Goal: Task Accomplishment & Management: Use online tool/utility

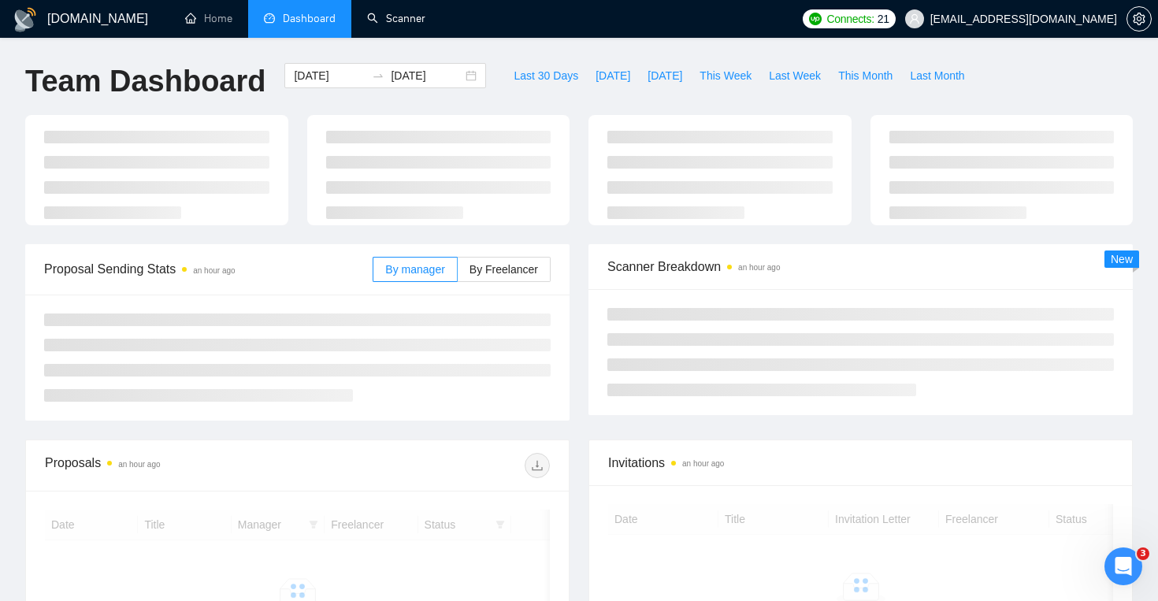
click at [425, 25] on link "Scanner" at bounding box center [396, 18] width 58 height 13
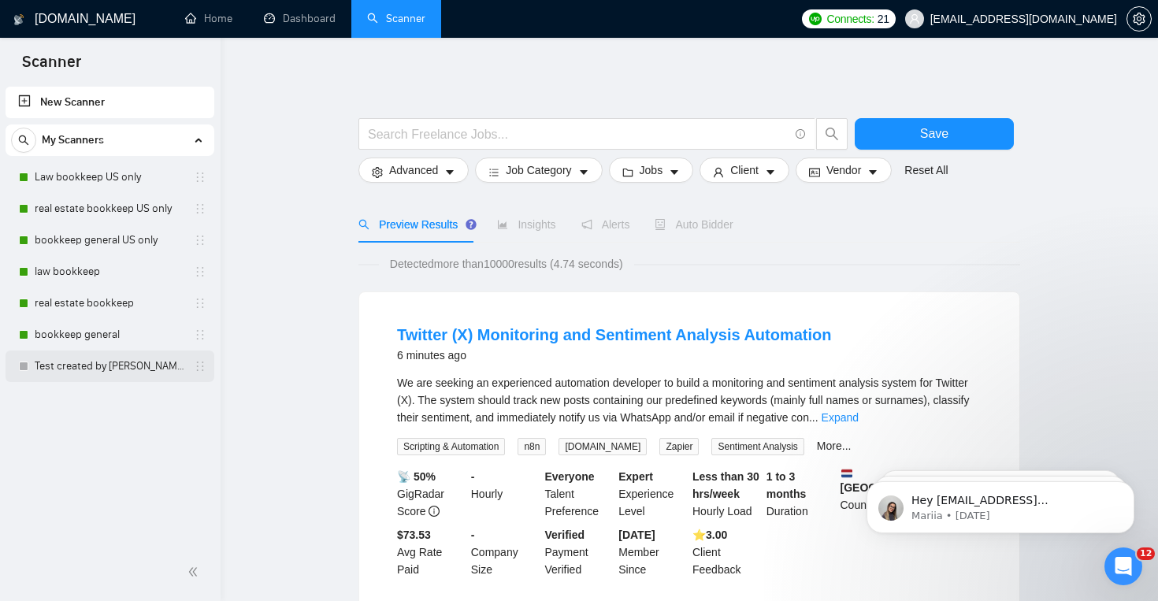
click at [111, 372] on link "Test created by [PERSON_NAME]" at bounding box center [110, 365] width 150 height 31
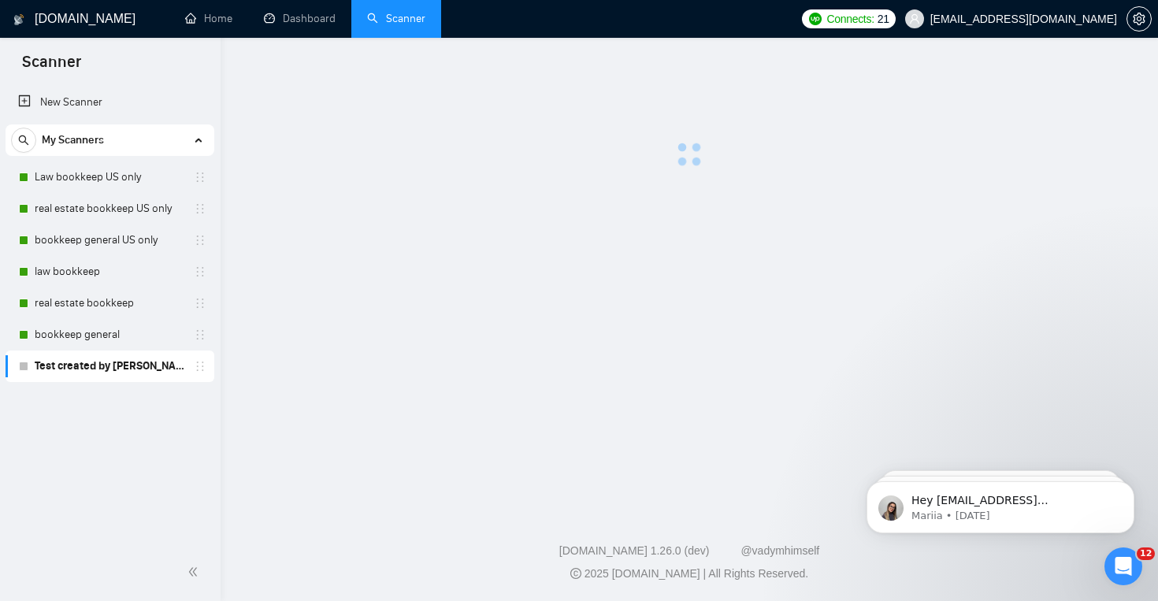
click at [111, 372] on link "Test created by [PERSON_NAME]" at bounding box center [110, 365] width 150 height 31
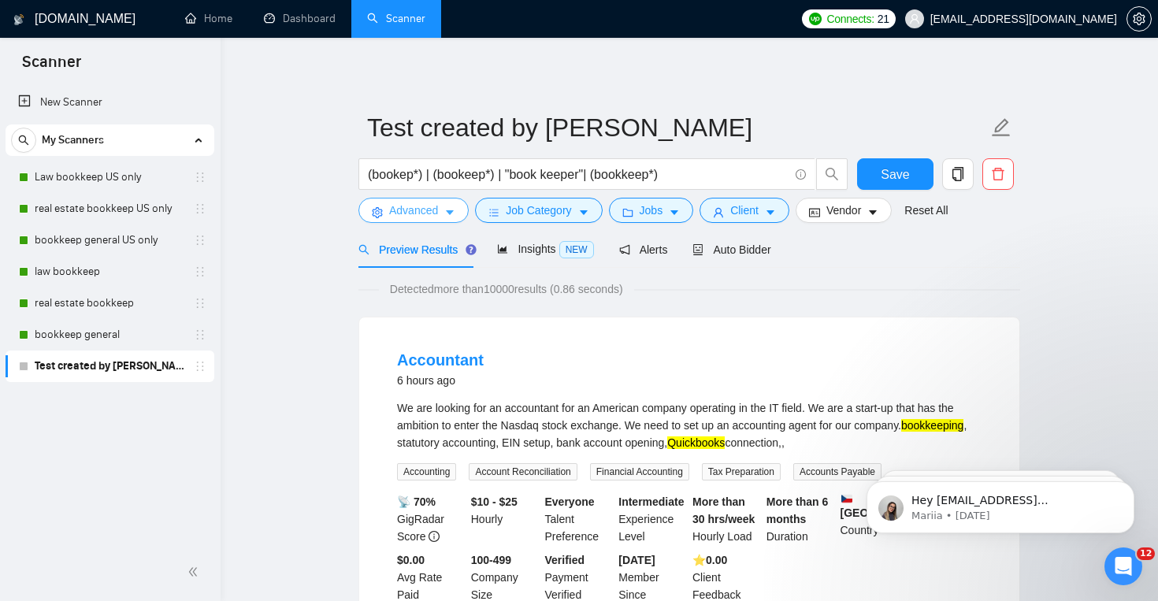
click at [447, 220] on button "Advanced" at bounding box center [413, 210] width 110 height 25
click at [558, 213] on span "Job Category" at bounding box center [538, 210] width 65 height 17
click at [639, 210] on button "Jobs" at bounding box center [651, 210] width 85 height 25
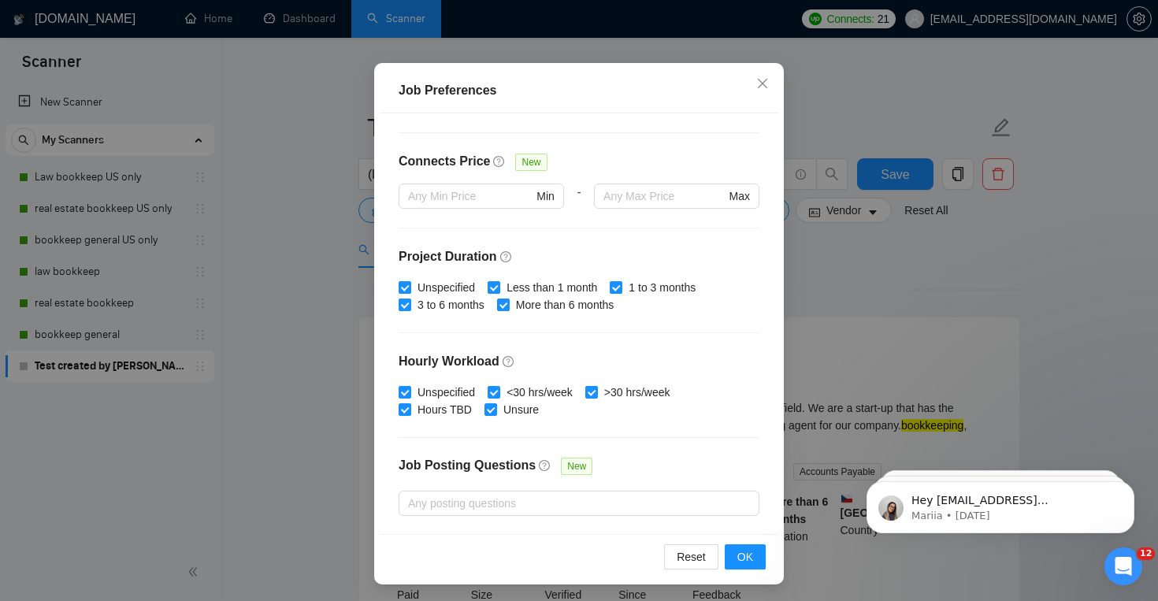
scroll to position [34, 0]
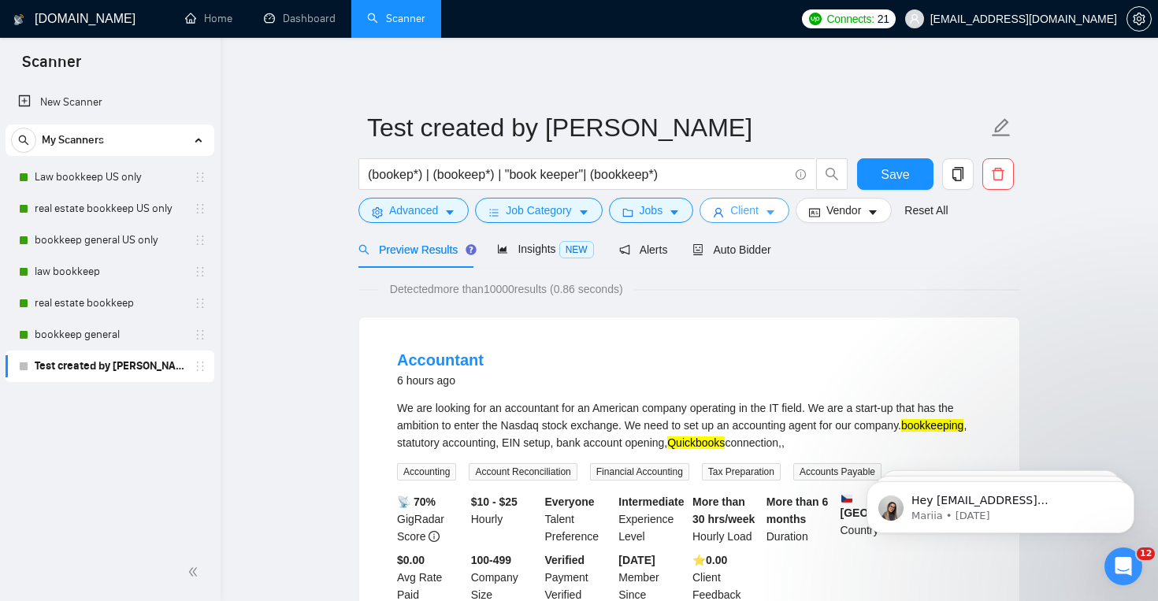
click at [742, 205] on span "Client" at bounding box center [744, 210] width 28 height 17
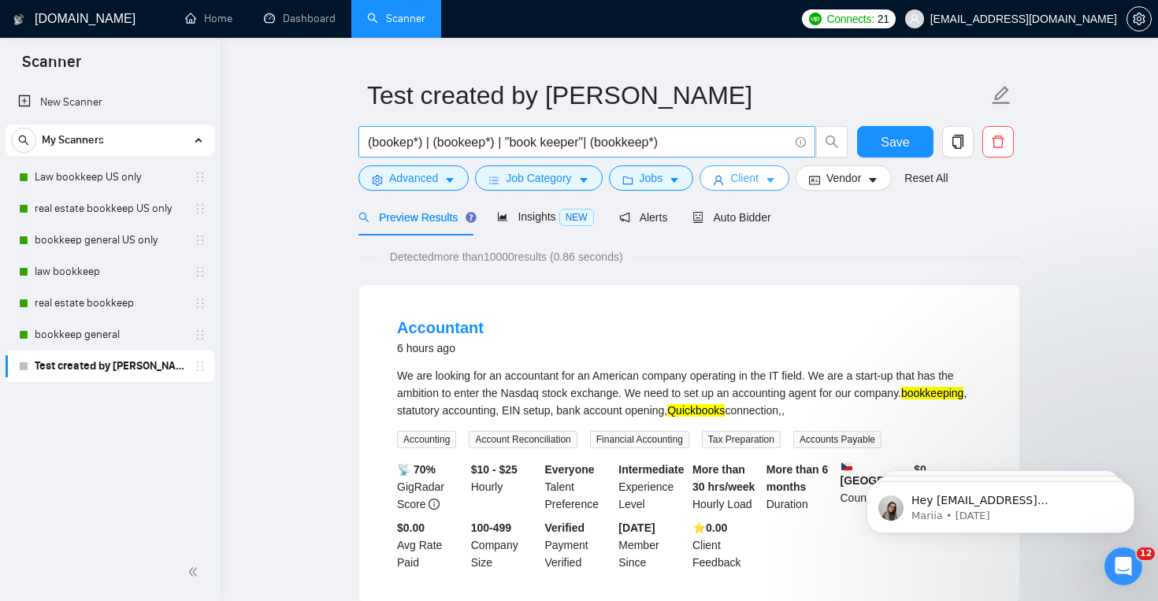
scroll to position [18, 0]
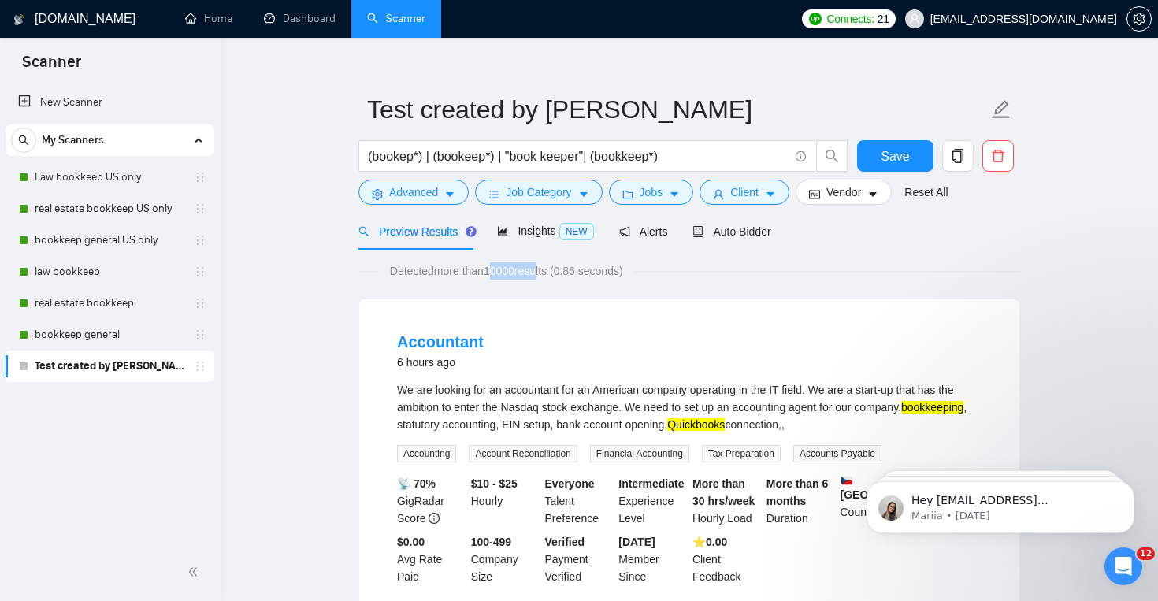
drag, startPoint x: 495, startPoint y: 267, endPoint x: 547, endPoint y: 266, distance: 52.0
click at [547, 266] on span "Detected more than 10000 results (0.86 seconds)" at bounding box center [506, 270] width 255 height 17
click at [54, 184] on link "Law bookkeep US only" at bounding box center [110, 176] width 150 height 31
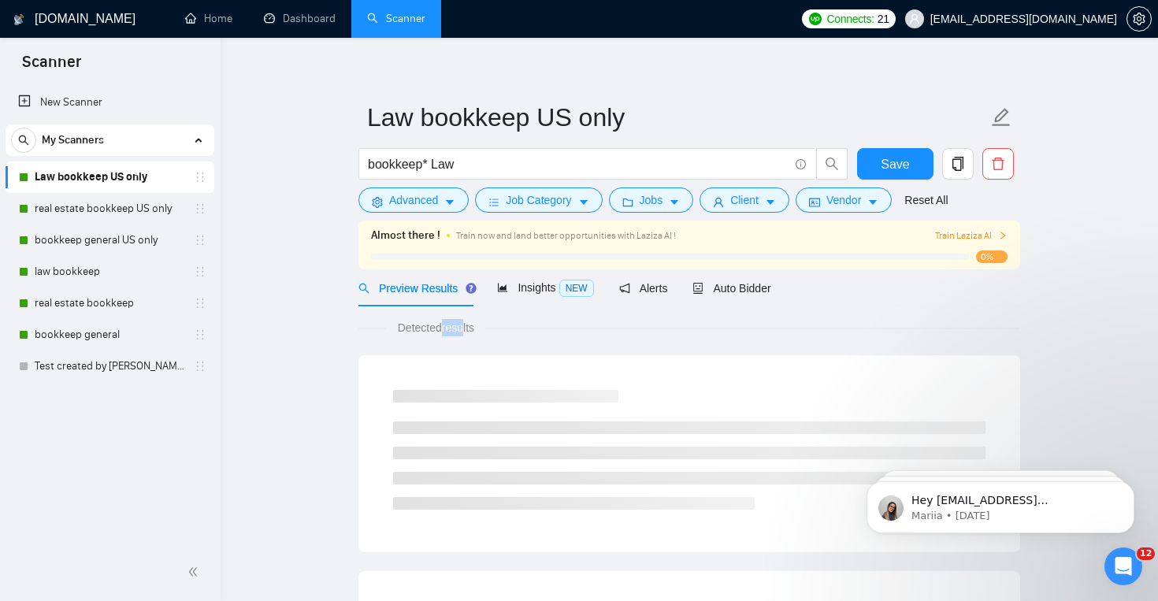
scroll to position [18, 0]
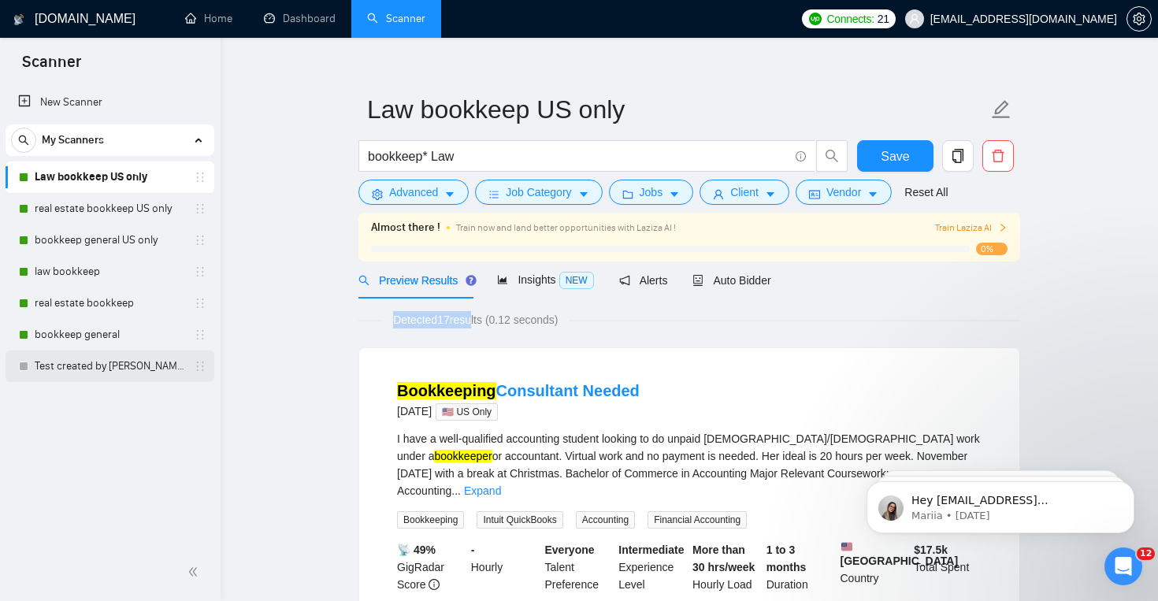
click at [124, 375] on link "Test created by [PERSON_NAME]" at bounding box center [110, 365] width 150 height 31
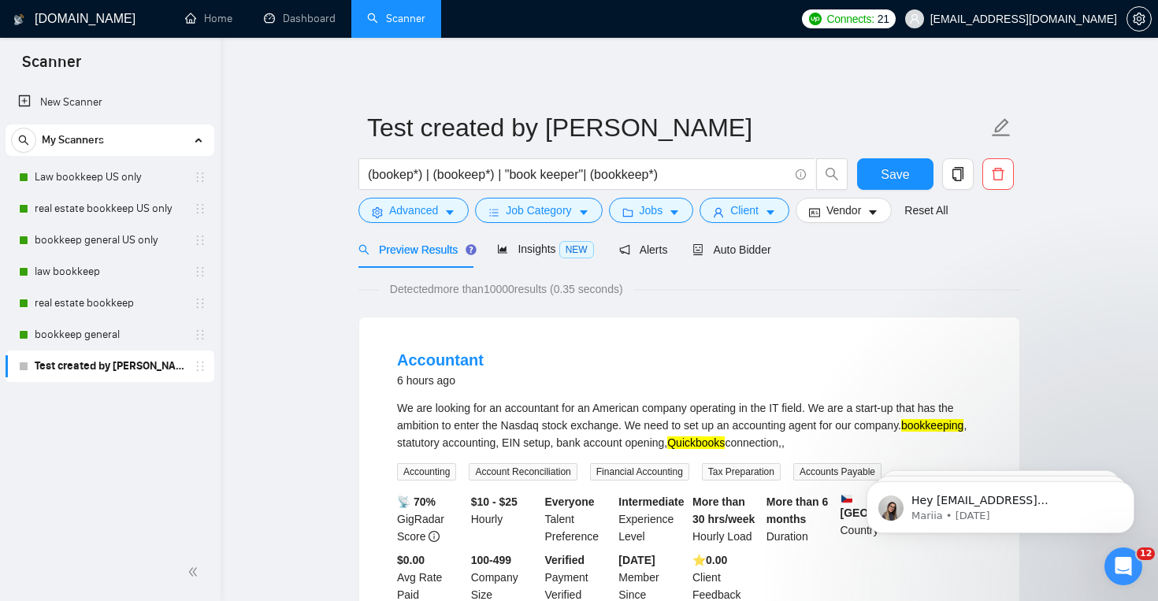
click at [405, 291] on span "Detected more than 10000 results (0.35 seconds)" at bounding box center [506, 288] width 255 height 17
